Goal: Transaction & Acquisition: Purchase product/service

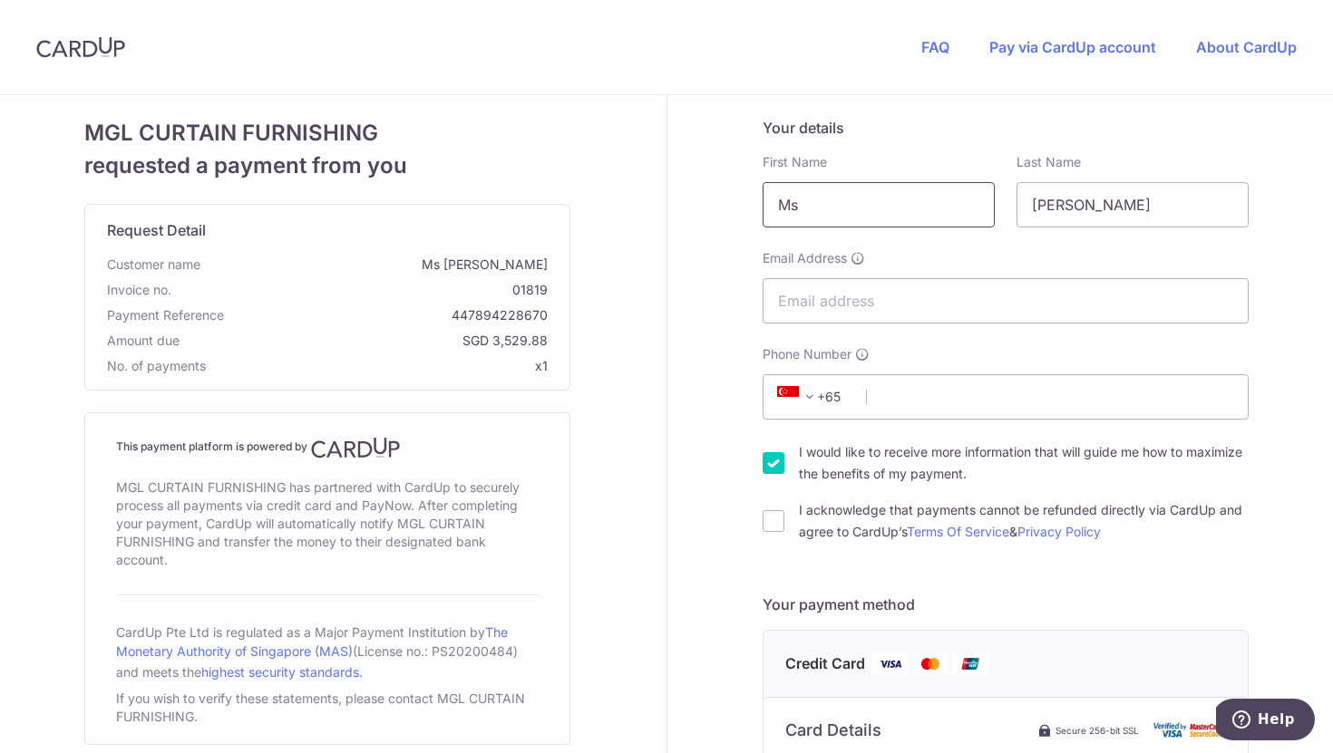
click at [955, 217] on input "Ms" at bounding box center [879, 204] width 232 height 45
click at [949, 294] on input "Email Address" at bounding box center [1006, 300] width 486 height 45
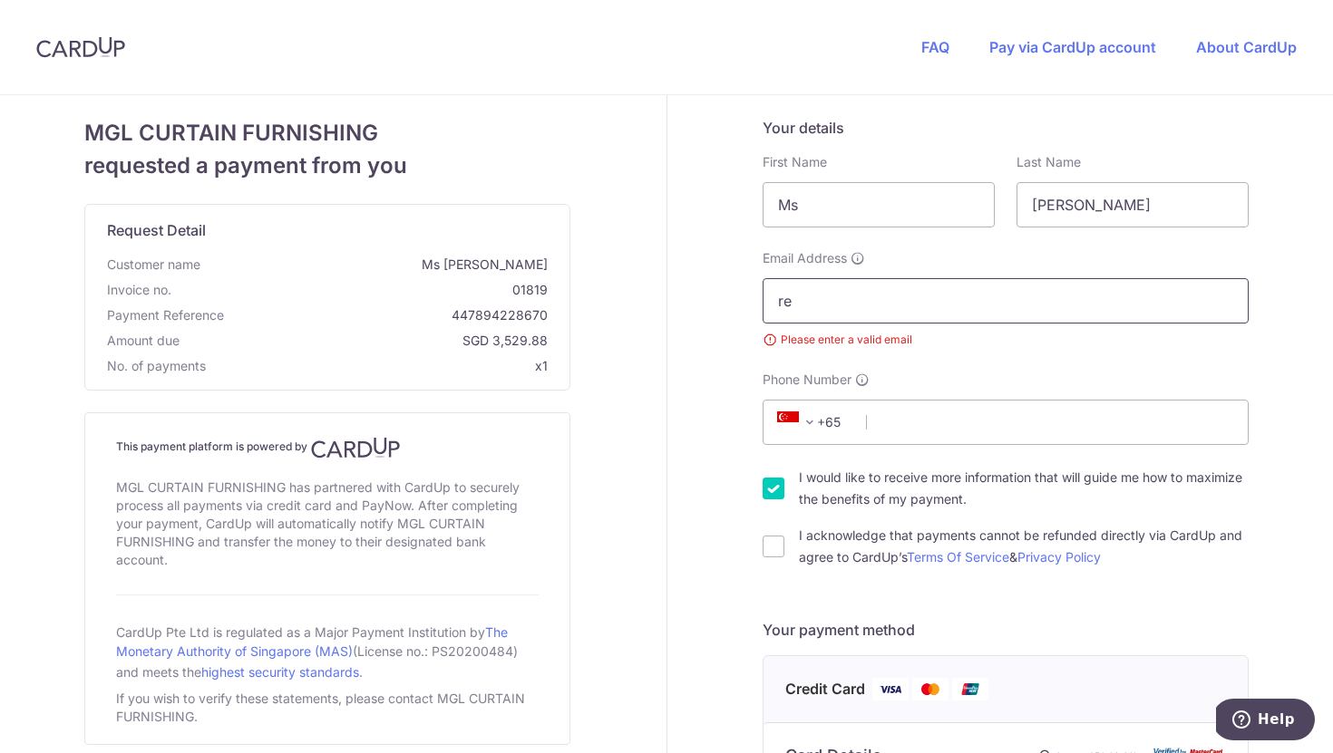
type input "r"
type input "L"
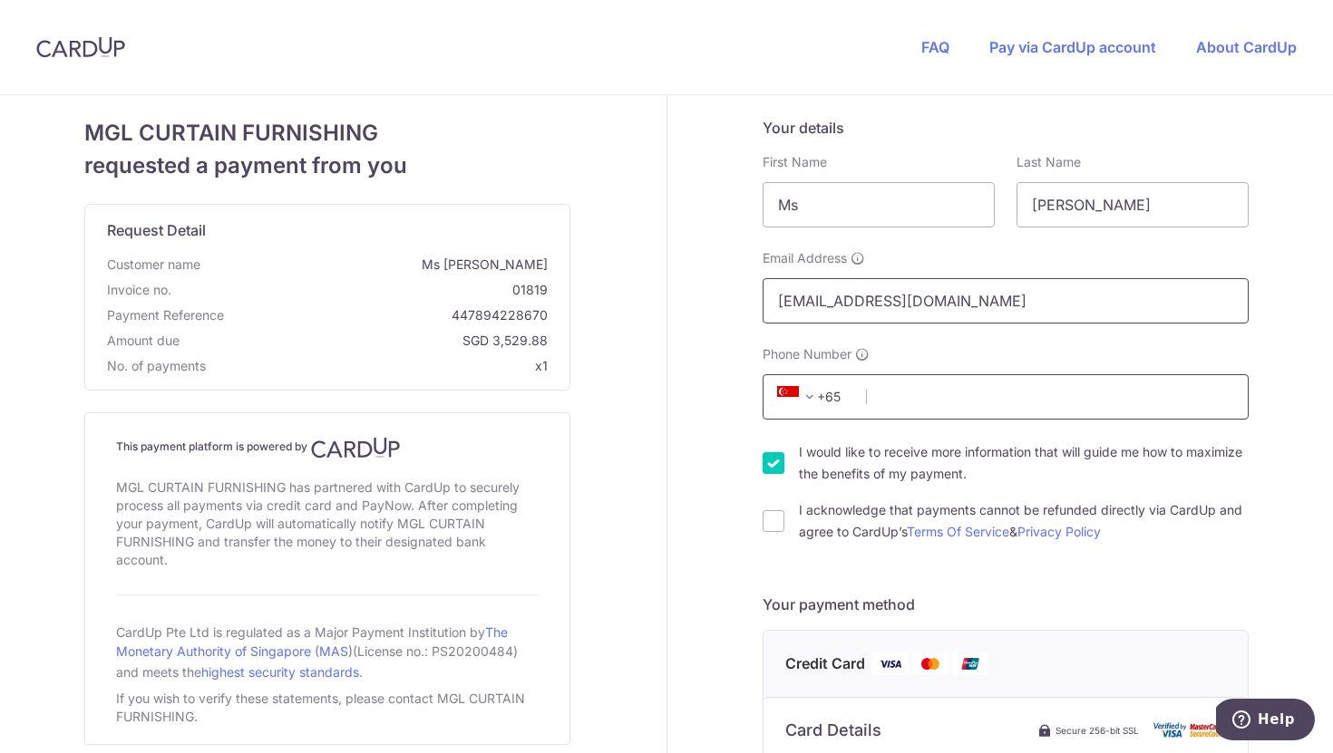
type input "[EMAIL_ADDRESS][DOMAIN_NAME]"
click at [946, 395] on input "Phone Number" at bounding box center [1006, 396] width 486 height 45
type input "94302104"
click at [764, 467] on input "I would like to receive more information that will guide me how to maximize the…" at bounding box center [774, 463] width 22 height 22
checkbox input "false"
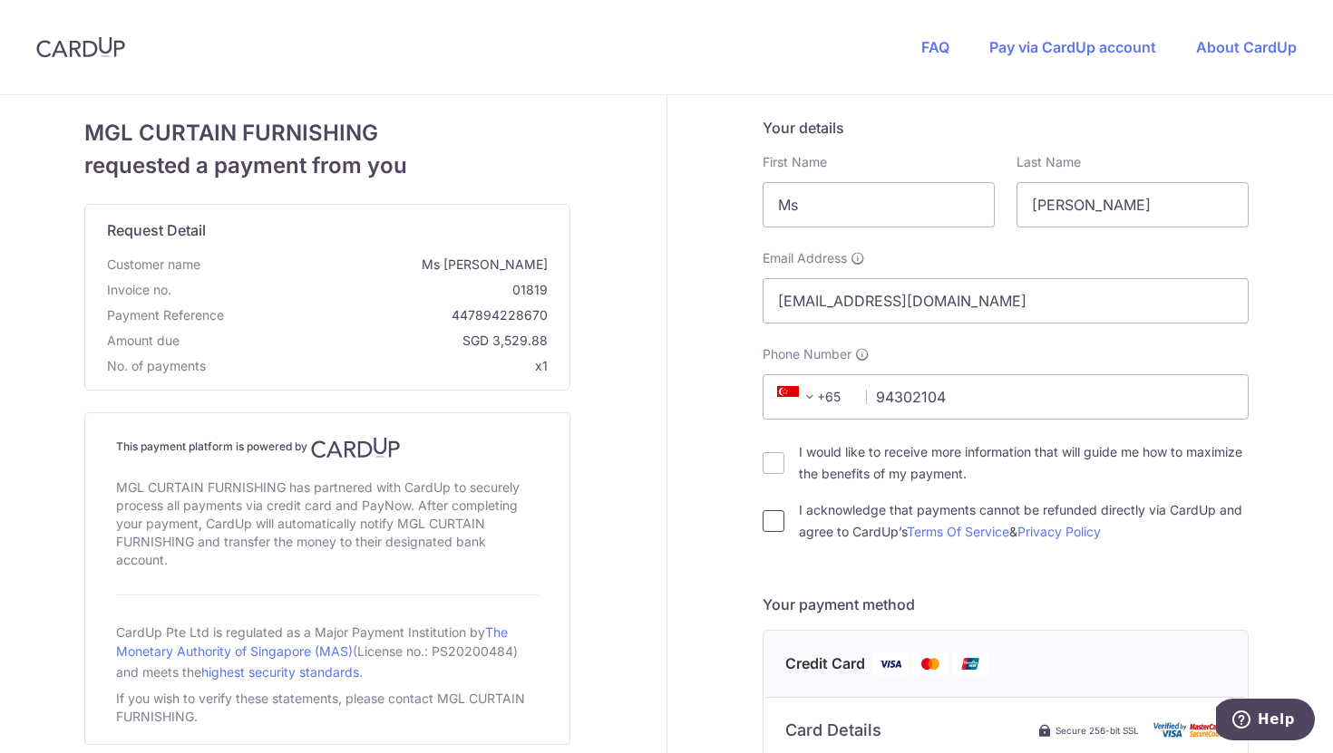
click at [771, 527] on input "I acknowledge that payments cannot be refunded directly via CardUp and agree to…" at bounding box center [774, 521] width 22 height 22
checkbox input "true"
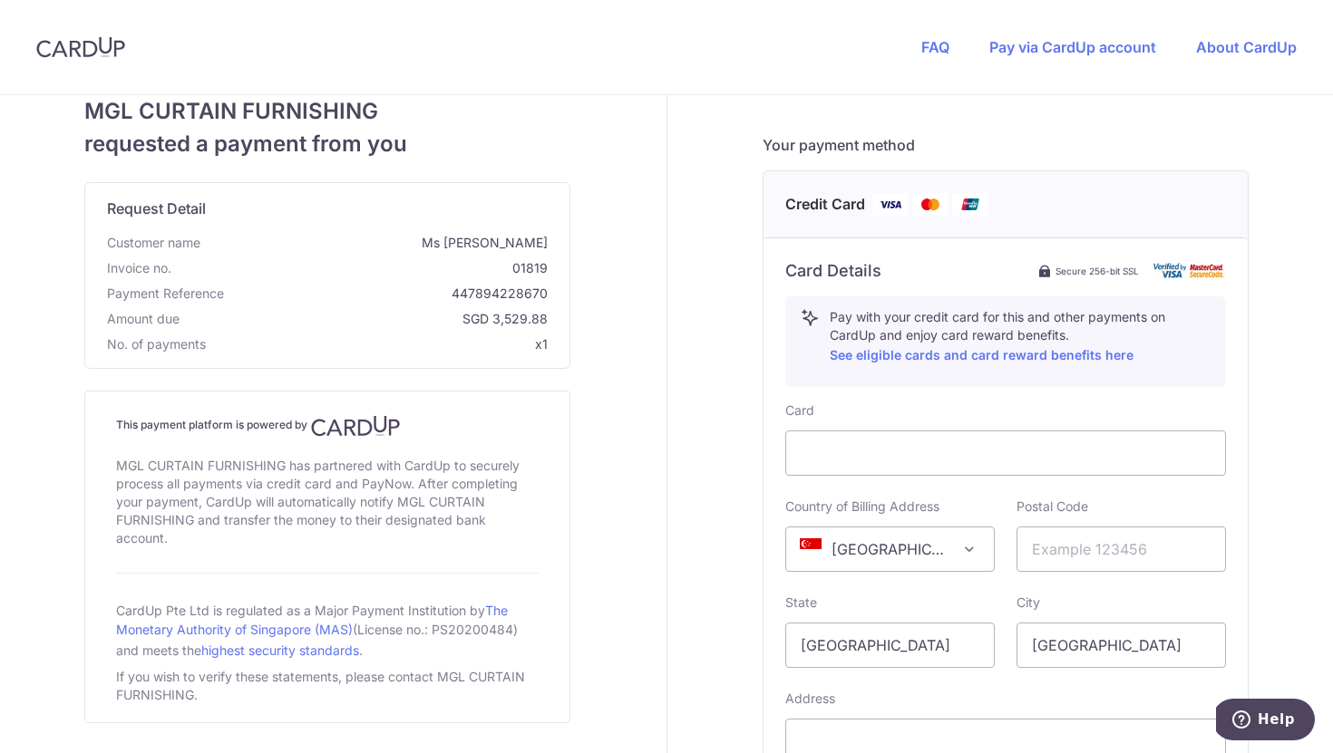
scroll to position [524, 0]
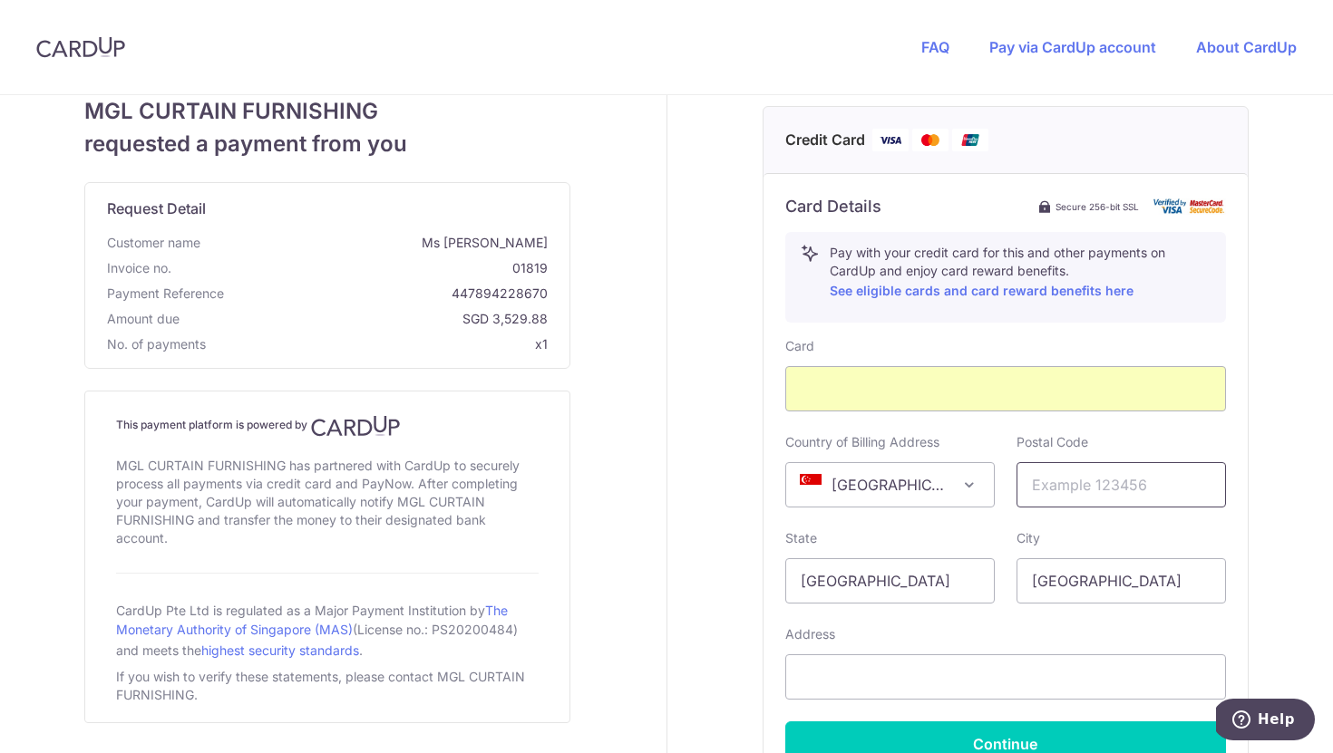
click at [1122, 493] on input "text" at bounding box center [1120, 484] width 209 height 45
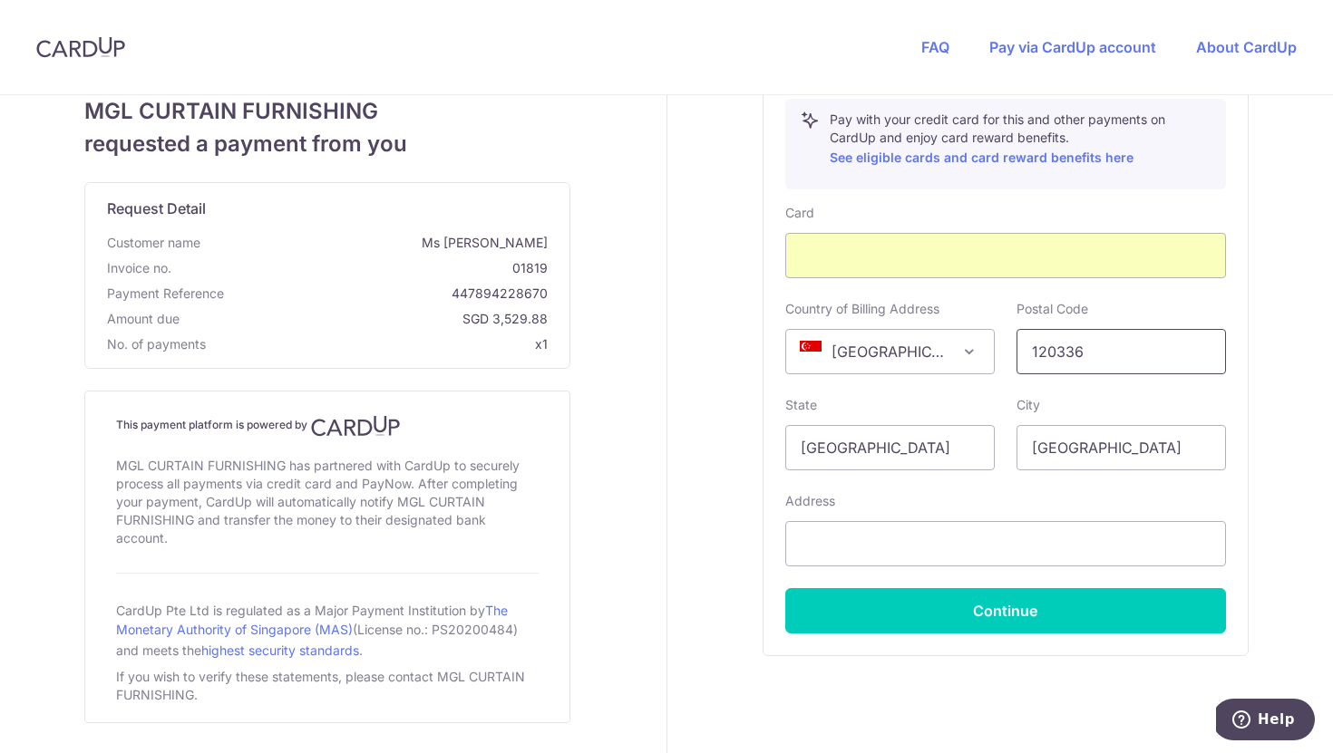
scroll to position [682, 0]
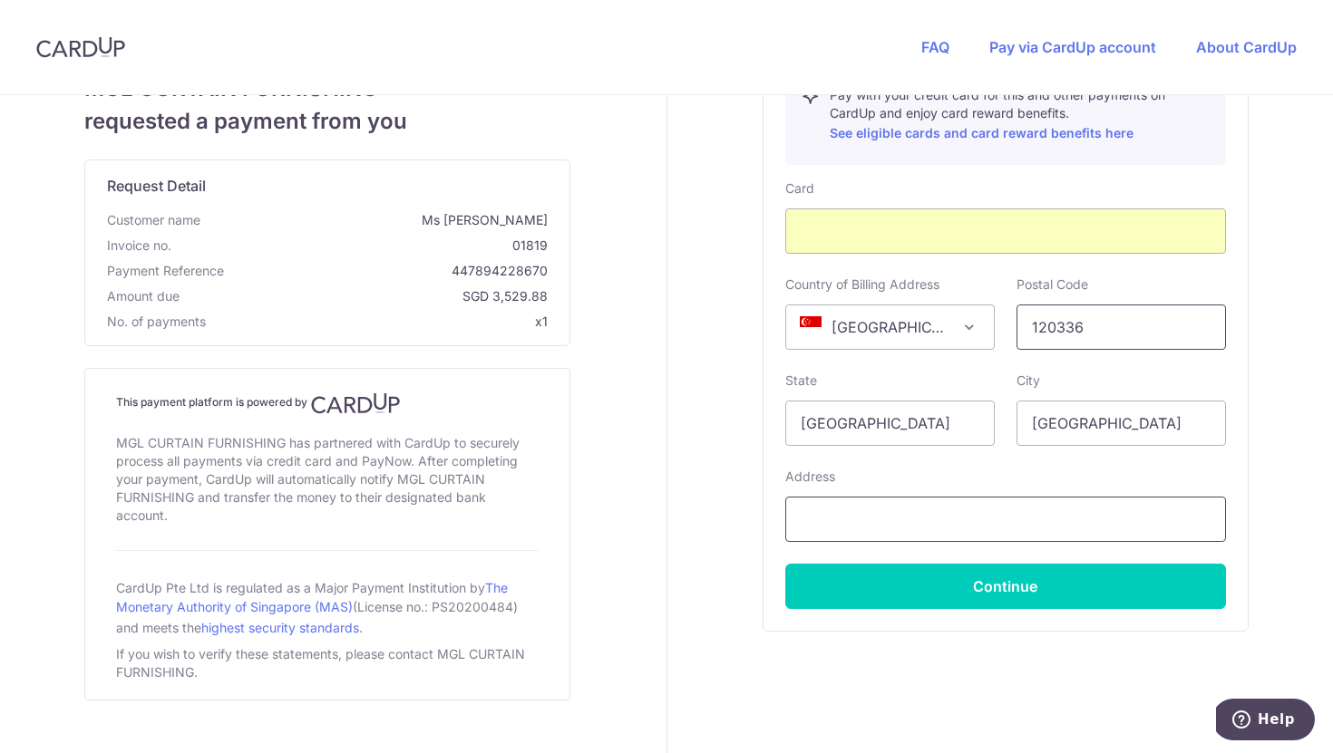
type input "120336"
click at [1119, 519] on input "text" at bounding box center [1005, 519] width 441 height 45
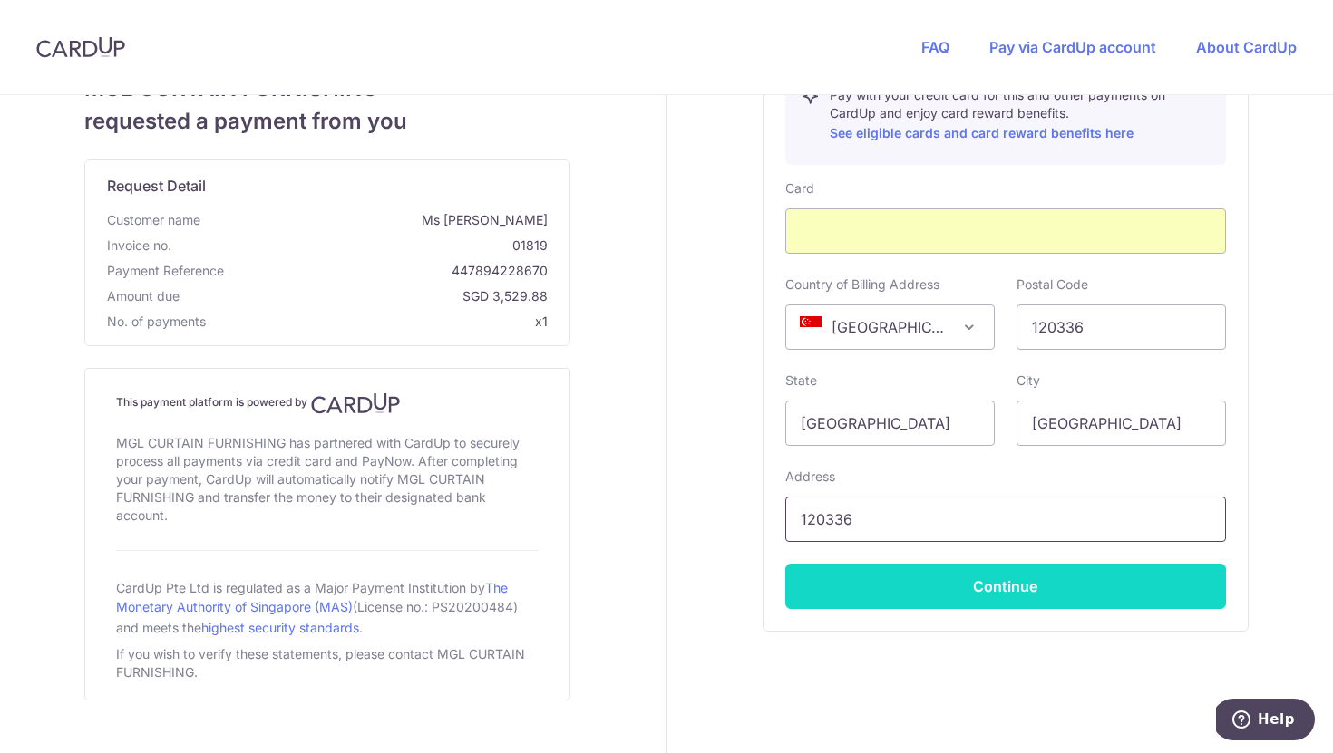
type input "120336"
click at [1103, 604] on button "Continue" at bounding box center [1005, 586] width 441 height 45
click at [1106, 595] on button "Continue" at bounding box center [1005, 586] width 441 height 45
type input "**** 6048"
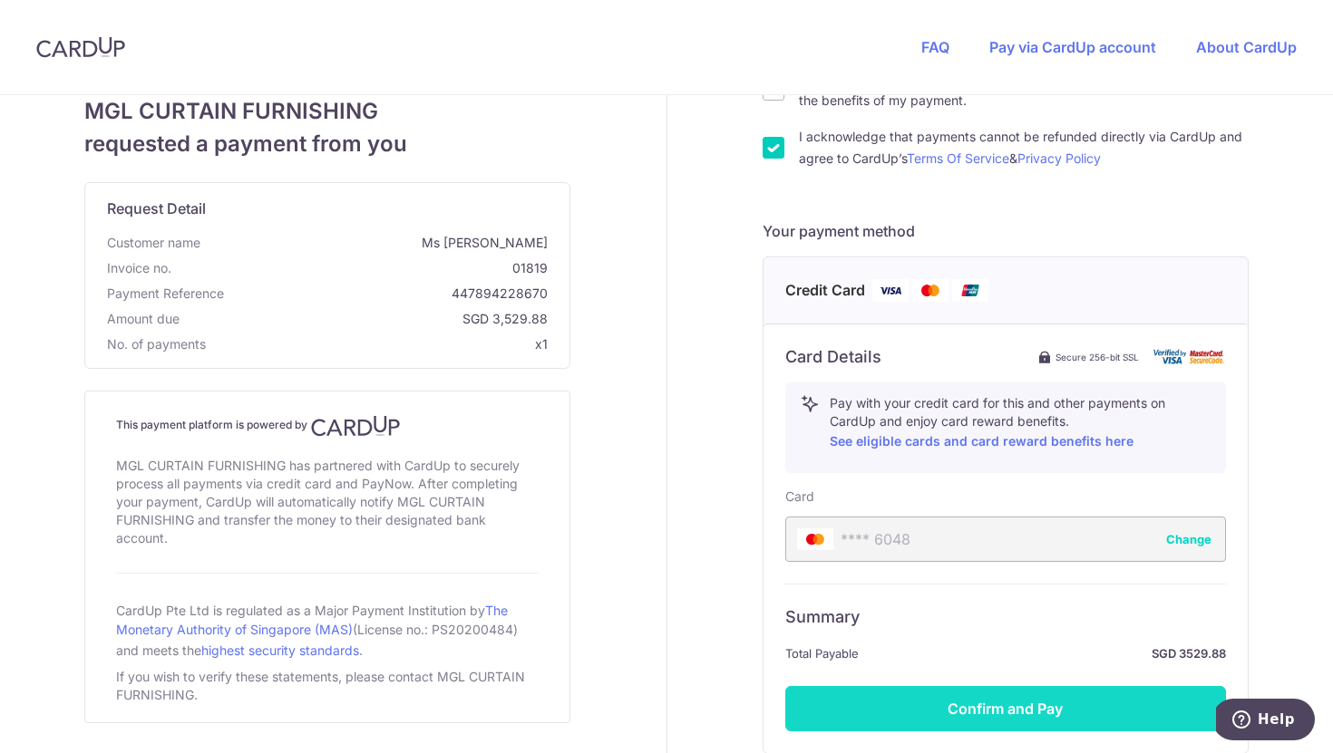
click at [1072, 711] on button "Confirm and Pay" at bounding box center [1005, 708] width 441 height 45
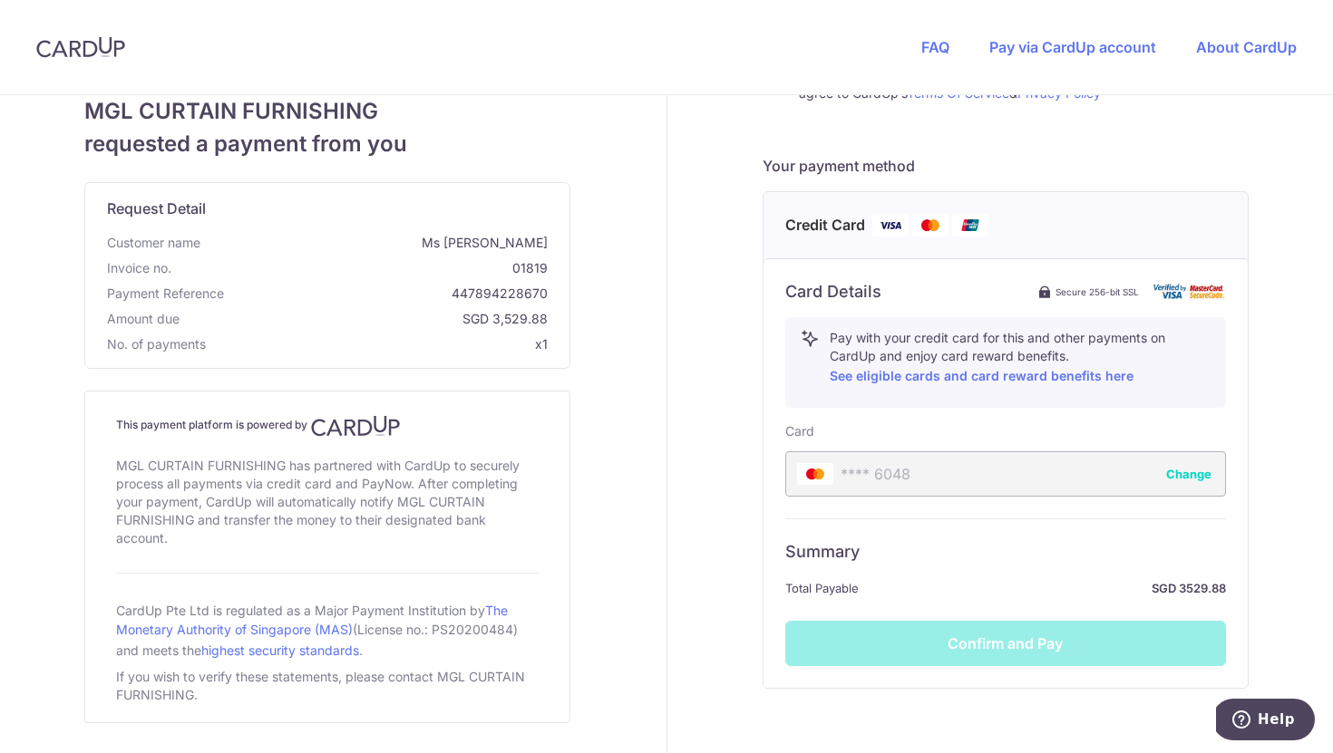
scroll to position [441, 0]
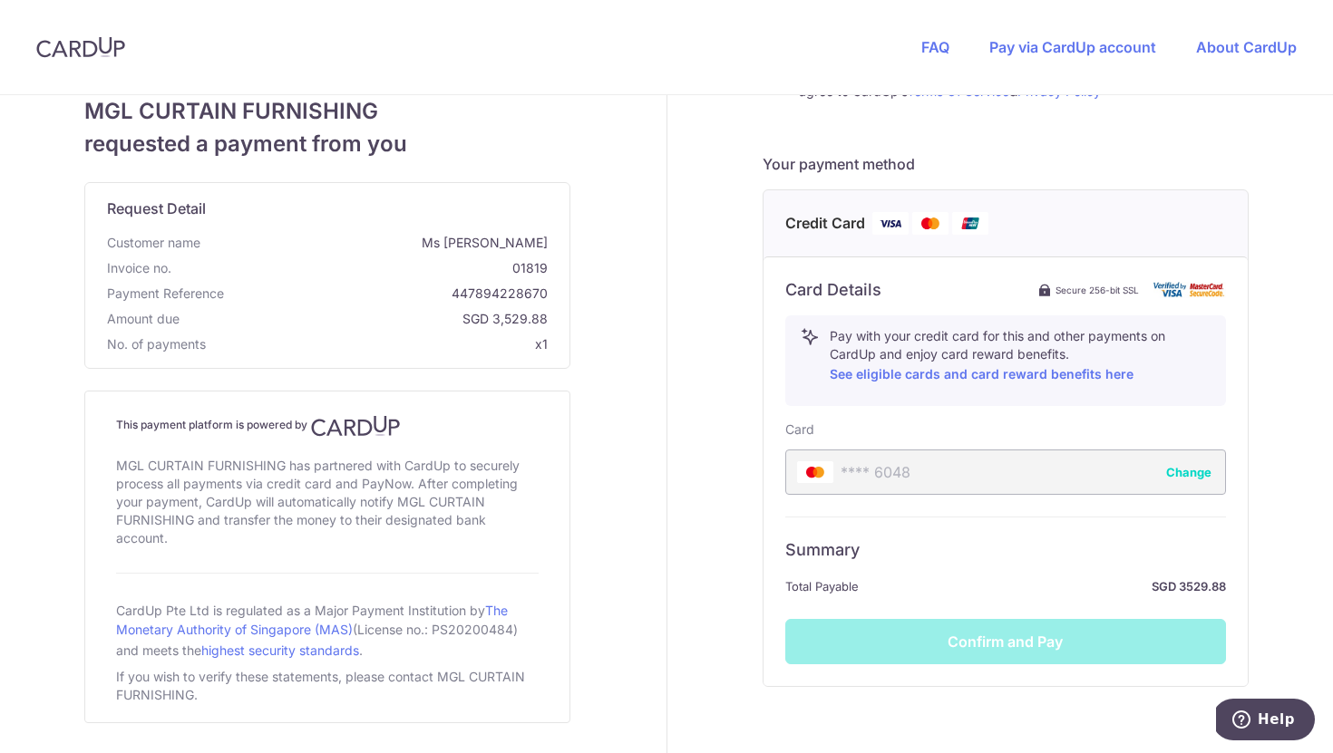
click at [1092, 510] on div "Card Details Secure 256-bit SSL Pay with your credit card for this and other pa…" at bounding box center [1005, 472] width 484 height 430
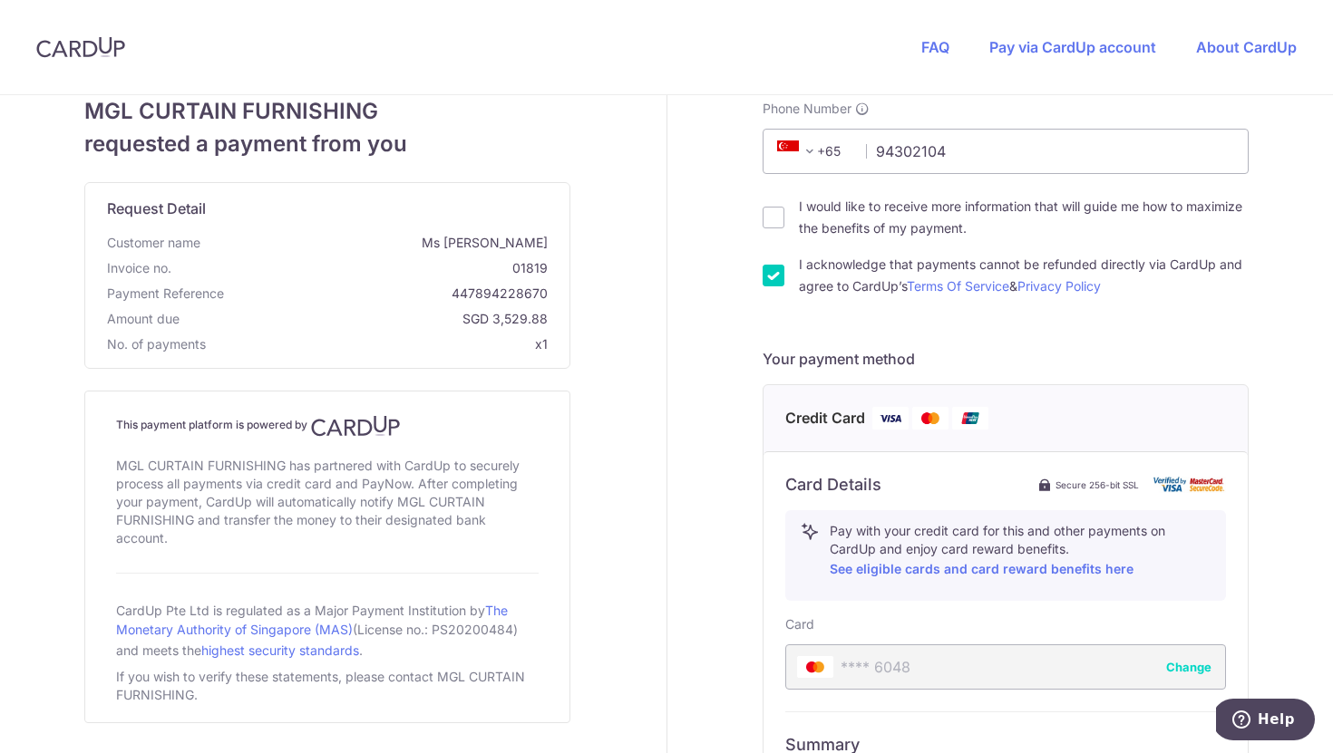
scroll to position [529, 0]
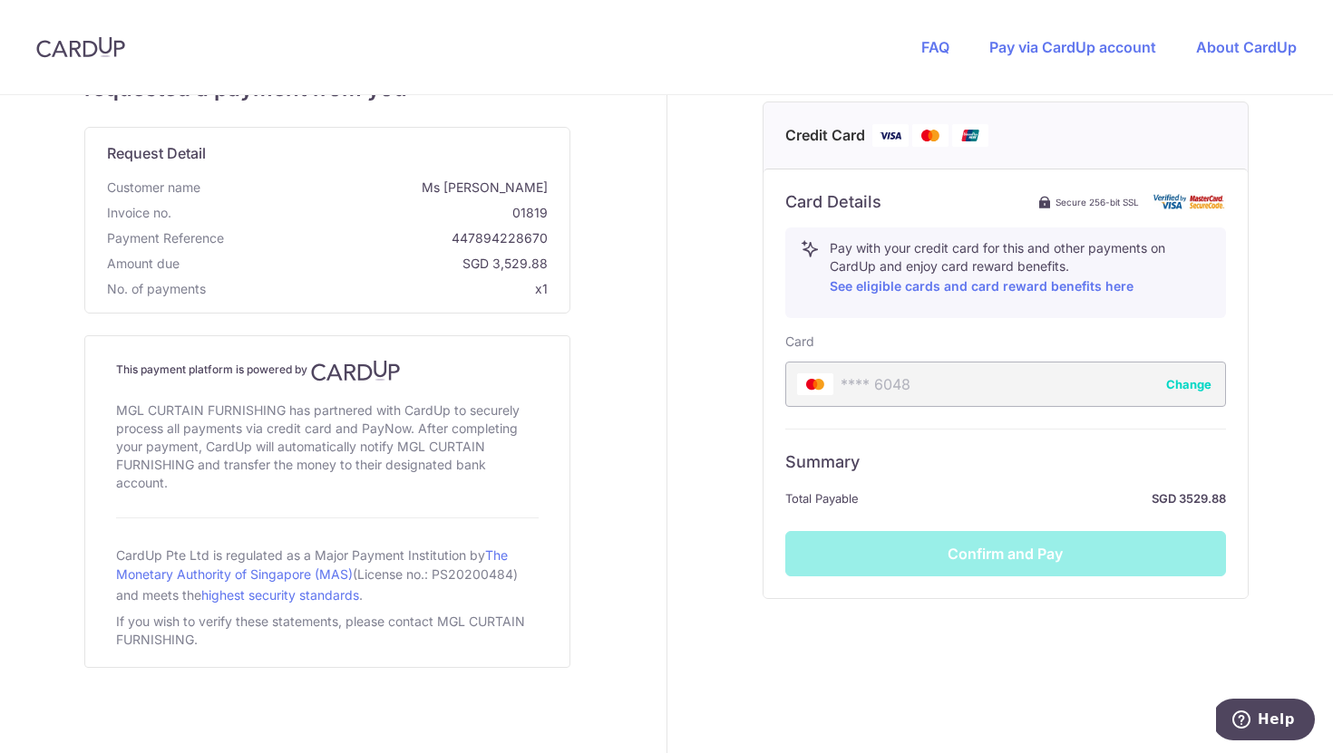
click at [1081, 559] on div "Summary Total Payable SGD 3529.88 Confirm and Pay" at bounding box center [1005, 503] width 441 height 148
